Goal: Task Accomplishment & Management: Complete application form

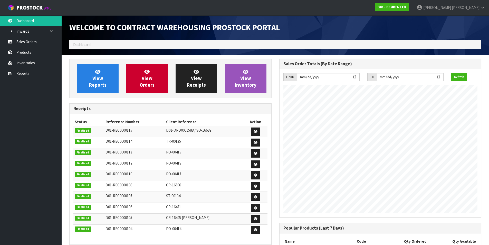
scroll to position [244, 210]
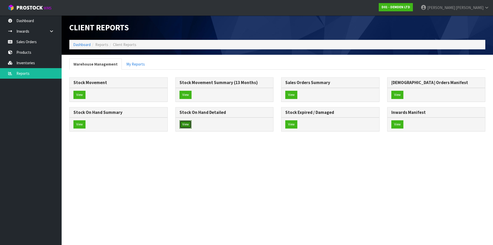
click at [186, 128] on button "View" at bounding box center [186, 124] width 12 height 8
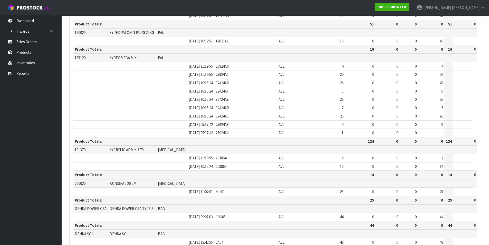
scroll to position [247, 0]
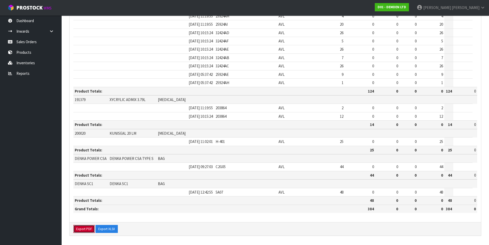
click at [86, 229] on button "Export PDF" at bounding box center [83, 229] width 21 height 8
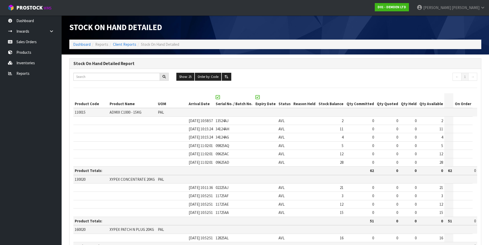
scroll to position [0, 0]
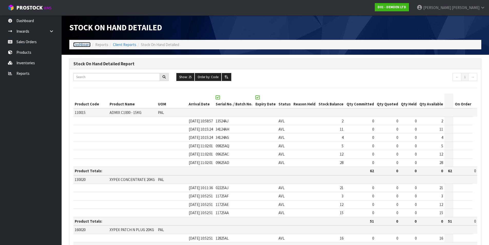
click at [80, 44] on link "Dashboard" at bounding box center [81, 44] width 17 height 5
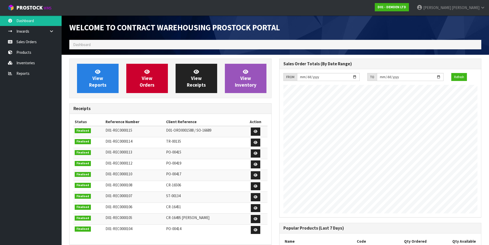
scroll to position [244, 210]
click at [149, 80] on span "View Orders" at bounding box center [147, 78] width 15 height 19
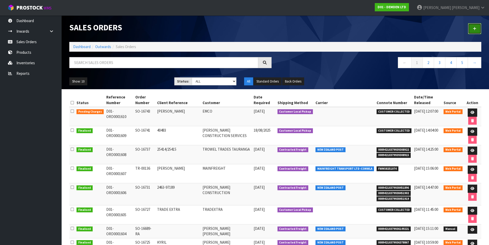
click at [477, 30] on link at bounding box center [474, 28] width 13 height 11
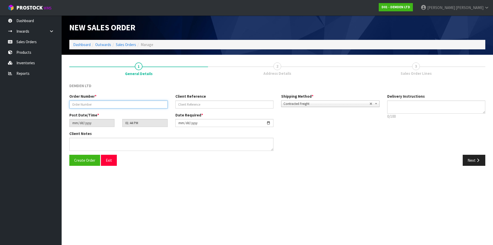
click at [116, 104] on input "text" at bounding box center [118, 104] width 98 height 8
type input "TR-00138"
click at [469, 164] on button "Next" at bounding box center [474, 160] width 23 height 11
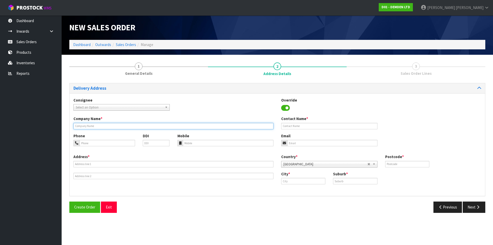
click at [109, 127] on input "text" at bounding box center [173, 126] width 200 height 6
type input "MAINFREIGHT"
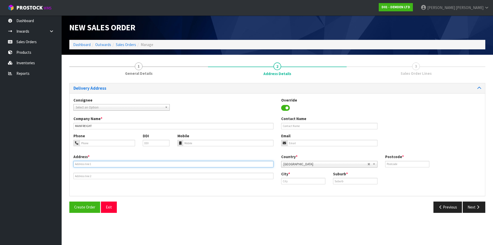
click at [96, 165] on input "text" at bounding box center [173, 164] width 200 height 6
type input "[STREET_ADDRESS][PERSON_NAME]"
type input "3116"
type input "m"
type input "Mt Maunganui"
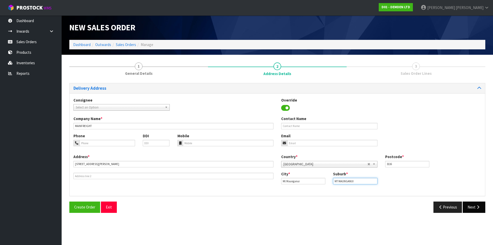
type input "MT MAUNGANUI"
click at [468, 205] on button "Next" at bounding box center [474, 206] width 23 height 11
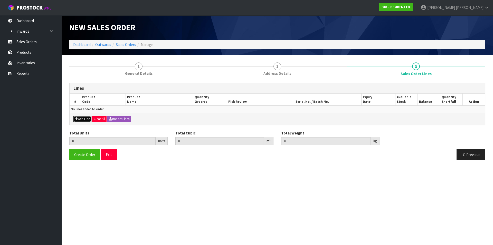
click at [86, 121] on button "Add Line" at bounding box center [82, 119] width 18 height 6
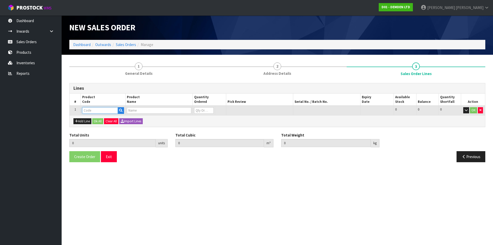
click at [90, 110] on input "text" at bounding box center [100, 110] width 36 height 6
type input "185120"
type input "0.000000"
type input "0.000"
type input "XYPEX MEGA MIX 1"
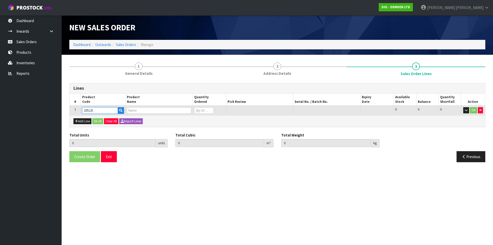
type input "0"
type input "185120"
click at [312, 111] on input "text" at bounding box center [327, 110] width 64 height 6
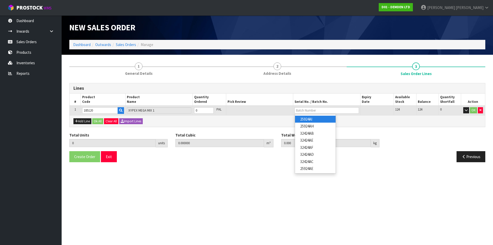
click at [303, 119] on link "25924AI" at bounding box center [315, 119] width 41 height 7
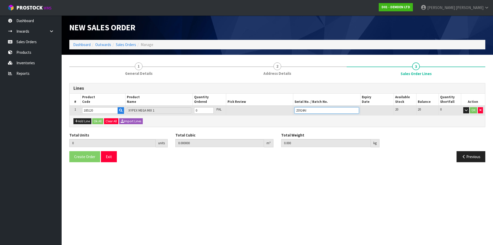
drag, startPoint x: 317, startPoint y: 109, endPoint x: 289, endPoint y: 112, distance: 27.9
click at [289, 112] on tr "1 185120 XYPEX MEGA MIX 1 0 PAL 25924AI 20 20 0 OK" at bounding box center [278, 111] width 416 height 10
type input "25924AE"
click at [202, 110] on input "0" at bounding box center [204, 110] width 20 height 6
type input "0"
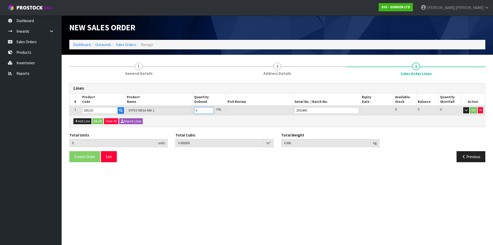
type input "0"
type input "9"
type input "0.3321"
type input "182.7"
type input "9"
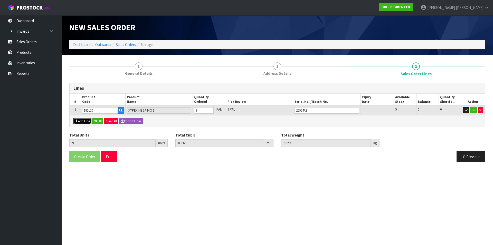
click at [86, 123] on button "Add Line" at bounding box center [82, 121] width 18 height 6
type input "0"
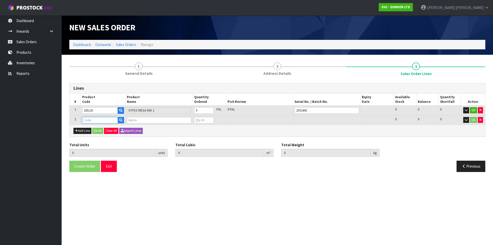
click at [88, 120] on input "text" at bounding box center [100, 120] width 36 height 6
type input "185120"
type input "9"
type input "0.3321"
type input "182.7"
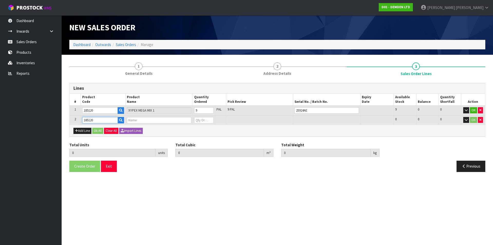
type input "XYPEX MEGA MIX 1"
type input "0"
type input "185120"
click at [299, 119] on input "text" at bounding box center [327, 120] width 64 height 6
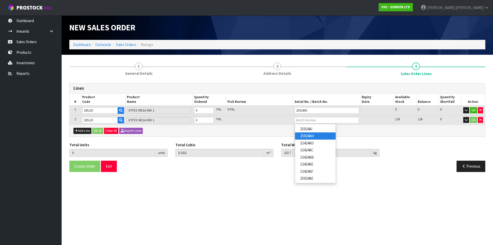
click at [315, 135] on link "25924AH" at bounding box center [315, 135] width 41 height 7
type input "25924AH"
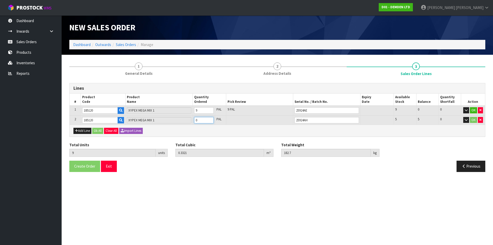
click at [200, 118] on input "0" at bounding box center [204, 120] width 20 height 6
type input "0"
type input "14"
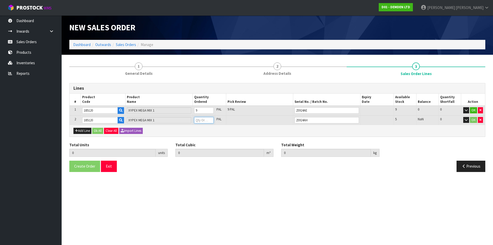
type input "0.5166"
type input "284.2"
type input "5"
click at [83, 131] on button "Add Line" at bounding box center [82, 131] width 18 height 6
type input "0"
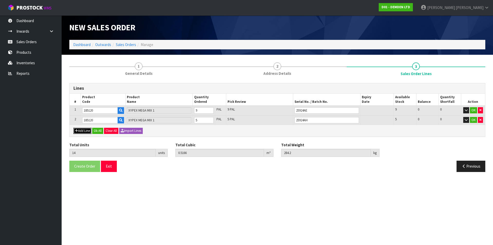
type input "0"
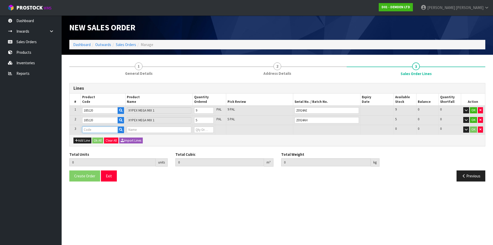
click at [91, 131] on input "text" at bounding box center [100, 129] width 36 height 6
type input "185120"
type input "14"
type input "0.5166"
type input "284.2"
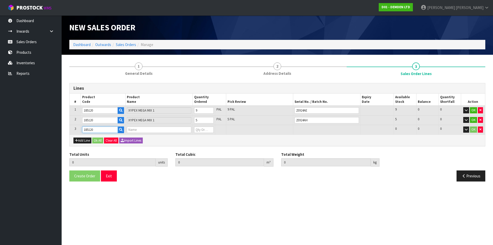
type input "XYPEX MEGA MIX 1"
type input "0"
type input "185120"
click at [304, 129] on input "text" at bounding box center [327, 129] width 64 height 6
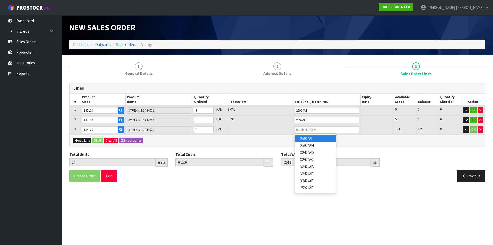
click at [307, 137] on link "25924AI" at bounding box center [315, 138] width 41 height 7
type input "25924AI"
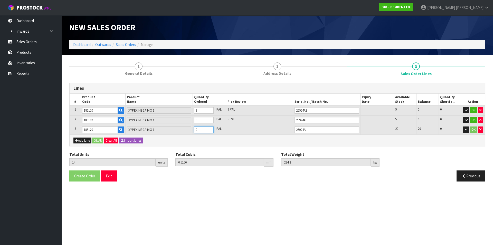
click at [200, 131] on input "0" at bounding box center [204, 129] width 20 height 6
type input "0"
type input "16"
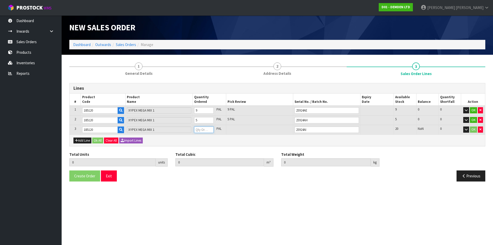
type input "0.5904"
type input "324.8"
type input "2"
type input "34"
type input "1.2546"
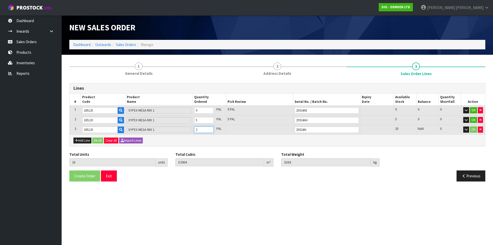
type input "690.2"
type input "20"
click at [85, 141] on button "Add Line" at bounding box center [82, 140] width 18 height 6
type input "0"
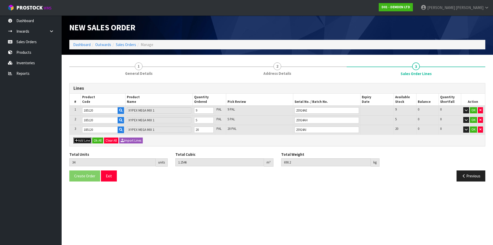
type input "0"
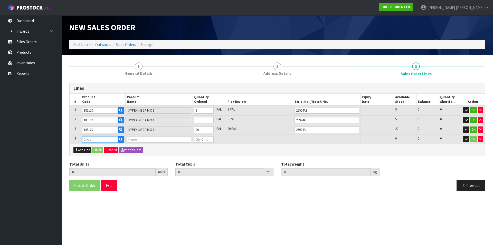
click at [89, 138] on input "text" at bounding box center [100, 139] width 36 height 6
type input "185120"
type input "34"
type input "1.2546"
type input "690.2"
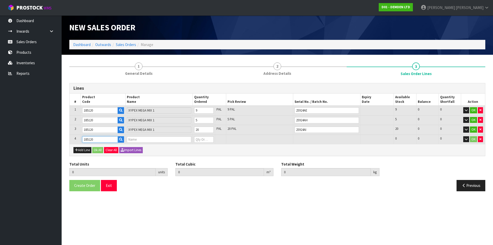
type input "XYPEX MEGA MIX 1"
type input "0"
type input "185120"
click at [304, 140] on input "text" at bounding box center [327, 139] width 64 height 6
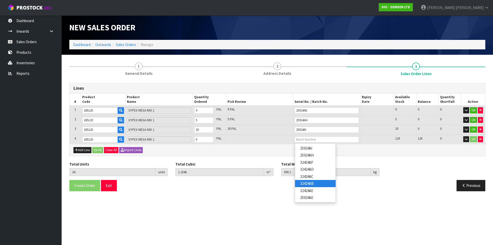
click at [302, 182] on link "32424AB" at bounding box center [315, 183] width 41 height 7
type input "32424AB"
click at [202, 139] on input "0" at bounding box center [204, 139] width 20 height 6
type input "0"
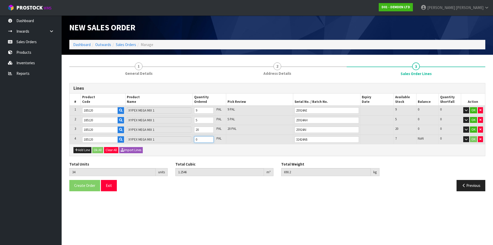
type input "0"
type input "41"
type input "1.5129"
type input "832.3"
type input "7"
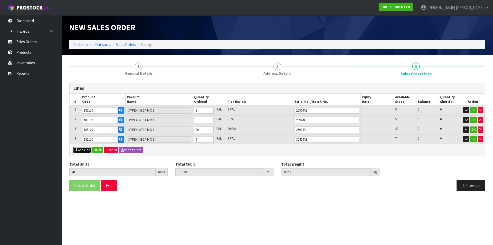
click at [86, 148] on button "Add Line" at bounding box center [82, 150] width 18 height 6
type input "0"
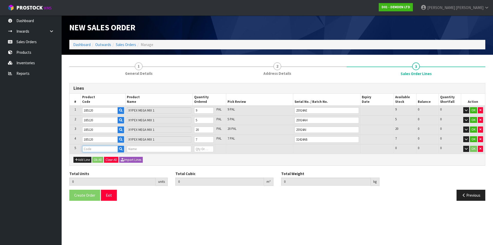
click at [90, 151] on input "text" at bounding box center [100, 149] width 36 height 6
type input "185120"
type input "41"
type input "1.5129"
type input "832.3"
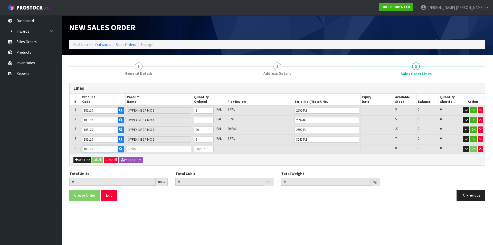
type input "XYPEX MEGA MIX 1"
type input "0"
type input "185120"
click at [304, 150] on input "text" at bounding box center [327, 149] width 64 height 6
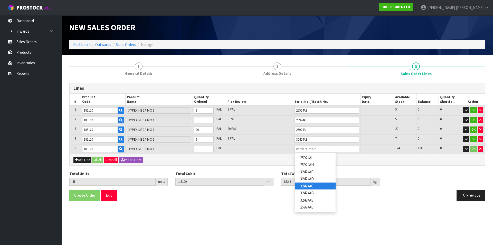
click at [308, 184] on link "32424AC" at bounding box center [315, 185] width 41 height 7
type input "32424AC"
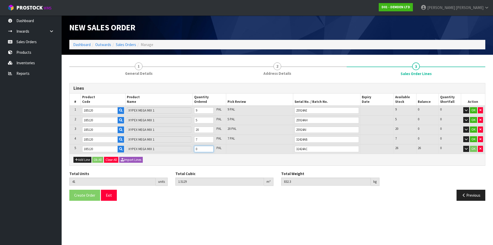
click at [201, 149] on input "0" at bounding box center [204, 149] width 20 height 6
type input "0"
type input "42"
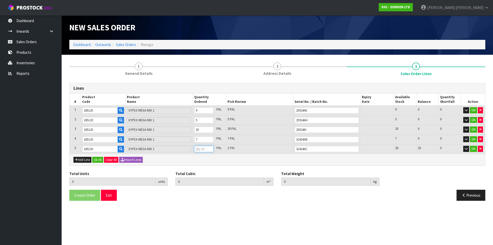
type input "1.5498"
type input "852.6"
type input "1"
type input "60"
type input "2.214"
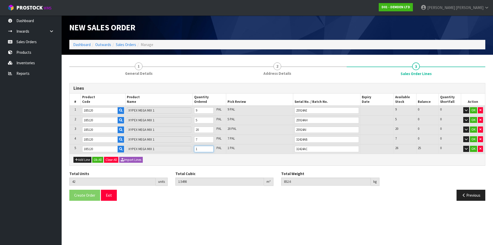
type input "1218"
type input "19"
click at [210, 219] on section "New Sales Order Dashboard Outwards Sales Orders Manage New Sales Order Dashboar…" at bounding box center [246, 122] width 493 height 245
click at [98, 160] on button "Ok All" at bounding box center [97, 160] width 11 height 6
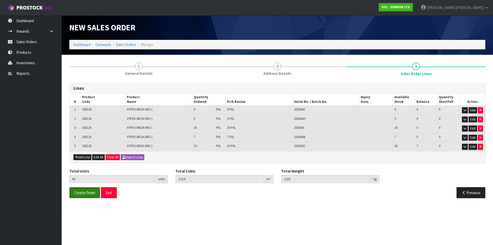
click at [84, 191] on span "Create Order" at bounding box center [84, 192] width 21 height 5
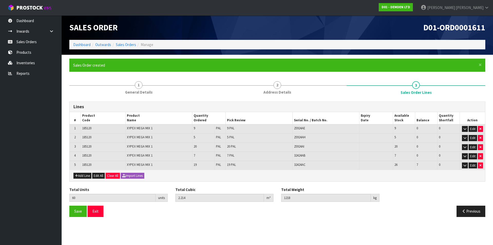
click at [80, 48] on ol "Dashboard Outwards Sales Orders Manage" at bounding box center [277, 45] width 416 height 10
click at [124, 44] on link "Sales Orders" at bounding box center [126, 44] width 20 height 5
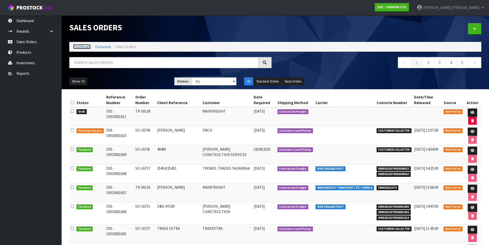
click at [83, 46] on link "Dashboard" at bounding box center [81, 46] width 17 height 5
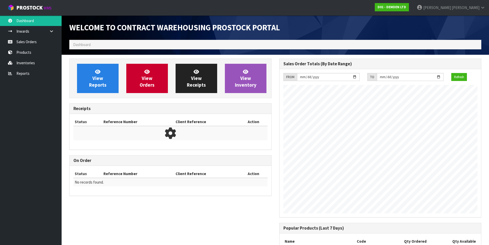
scroll to position [244, 210]
